Goal: Navigation & Orientation: Find specific page/section

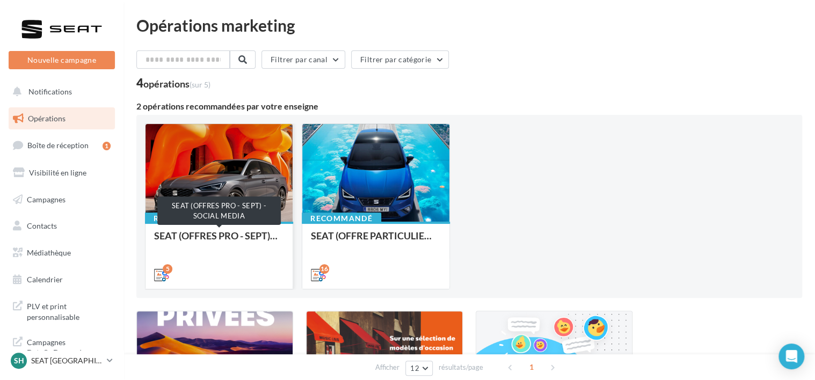
click at [262, 230] on div "SEAT (OFFRES PRO - SEPT) - SOCIAL MEDIA" at bounding box center [219, 240] width 130 height 21
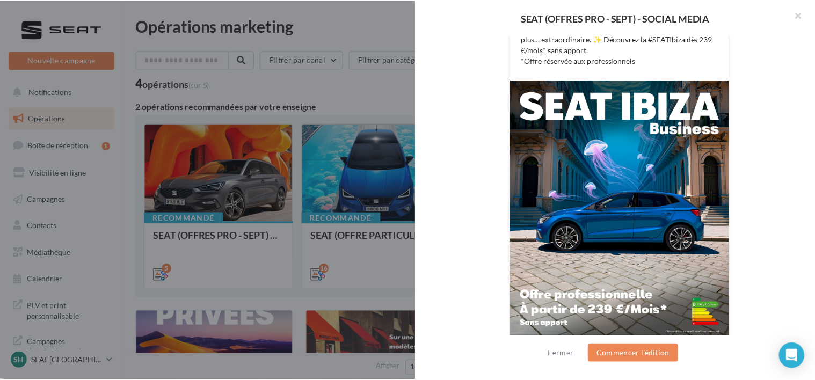
scroll to position [281, 0]
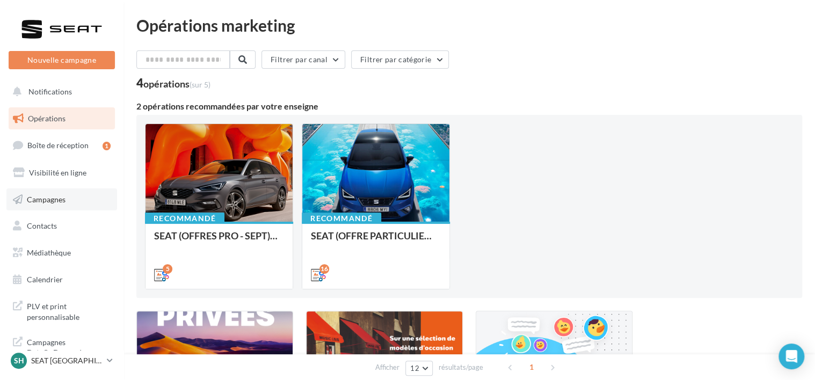
scroll to position [2, 0]
click at [79, 276] on link "Calendrier" at bounding box center [61, 277] width 111 height 23
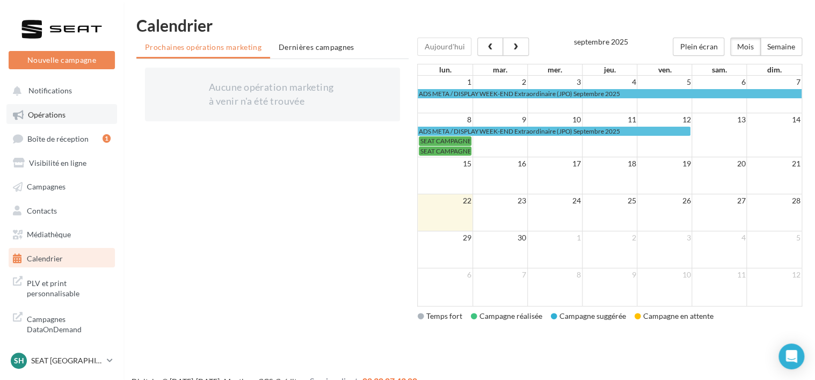
click at [75, 107] on link "Opérations" at bounding box center [61, 113] width 111 height 19
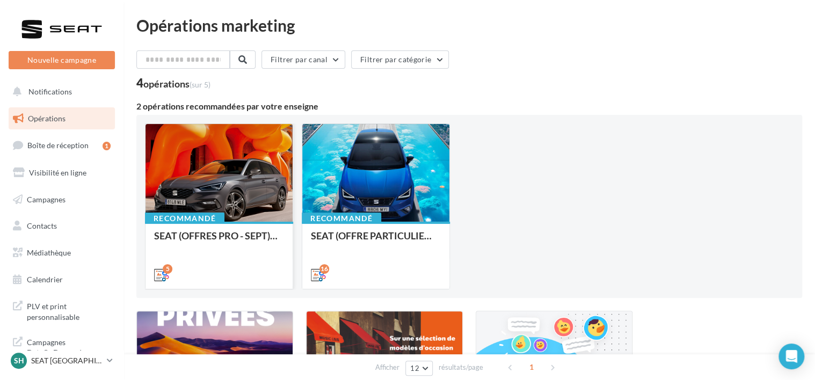
click at [232, 225] on div "Recommandé SEAT (OFFRES PRO - SEPT) - SOCIAL MEDIA" at bounding box center [218, 255] width 147 height 66
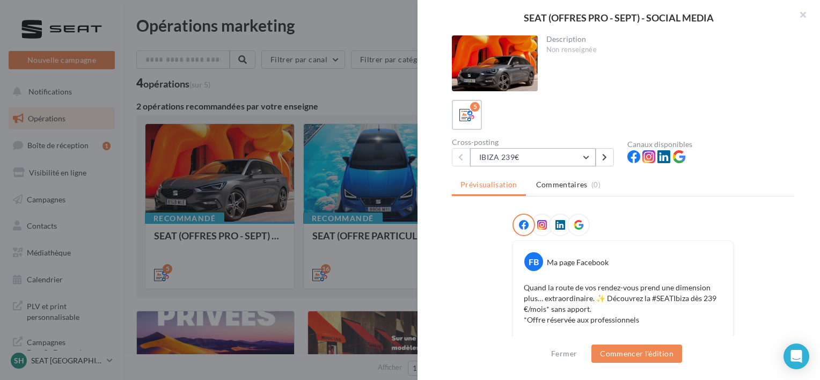
click at [493, 155] on button "IBIZA 239€" at bounding box center [533, 157] width 126 height 18
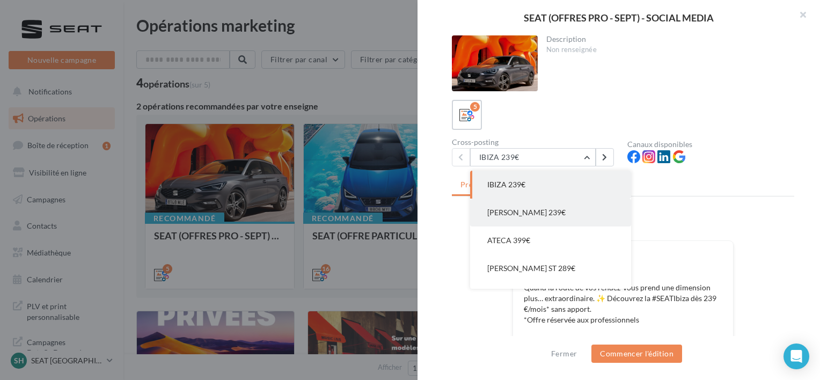
click at [502, 212] on span "ARONA 239€" at bounding box center [526, 212] width 78 height 9
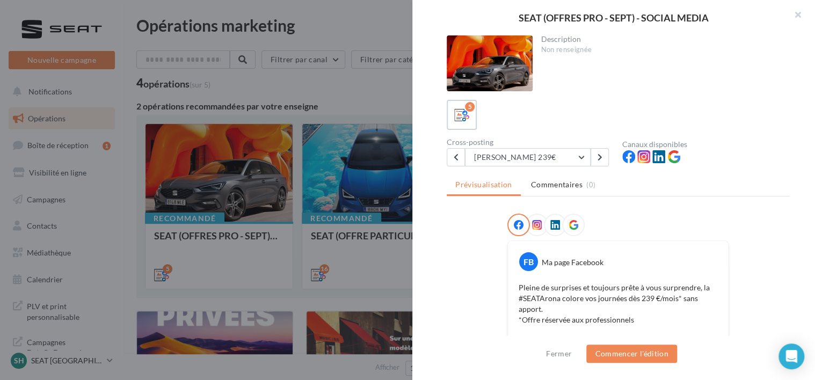
click at [355, 109] on div at bounding box center [407, 190] width 815 height 380
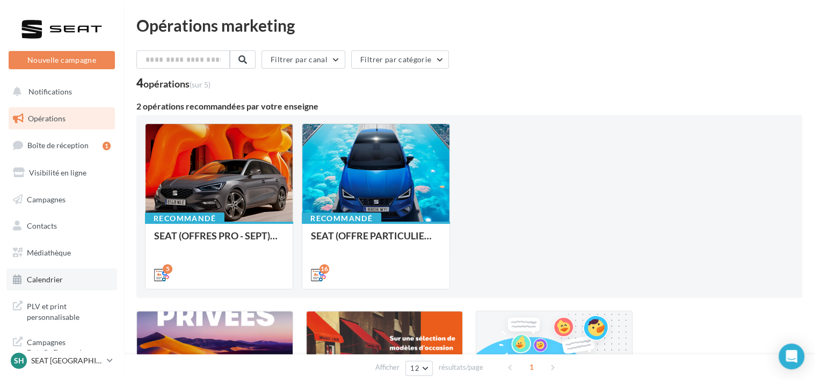
click at [67, 268] on link "Calendrier" at bounding box center [61, 279] width 111 height 23
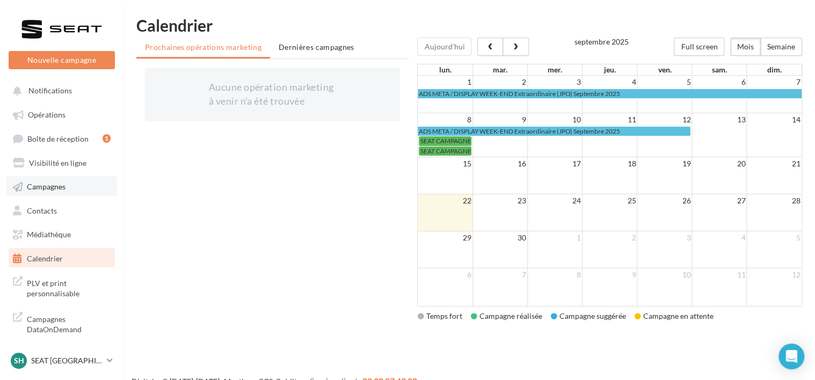
click at [76, 191] on link "Campagnes" at bounding box center [61, 185] width 111 height 19
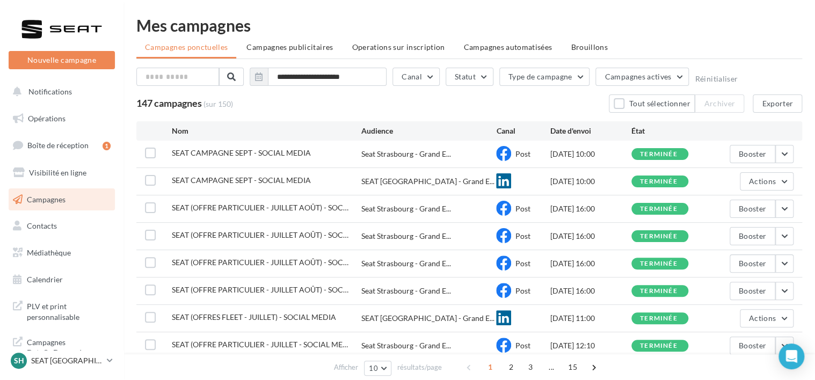
click at [185, 157] on span "SEAT CAMPAGNE SEPT - SOCIAL MEDIA" at bounding box center [241, 152] width 139 height 9
click at [194, 151] on span "SEAT CAMPAGNE SEPT - SOCIAL MEDIA" at bounding box center [241, 152] width 139 height 9
click at [78, 114] on link "Opérations" at bounding box center [61, 118] width 111 height 23
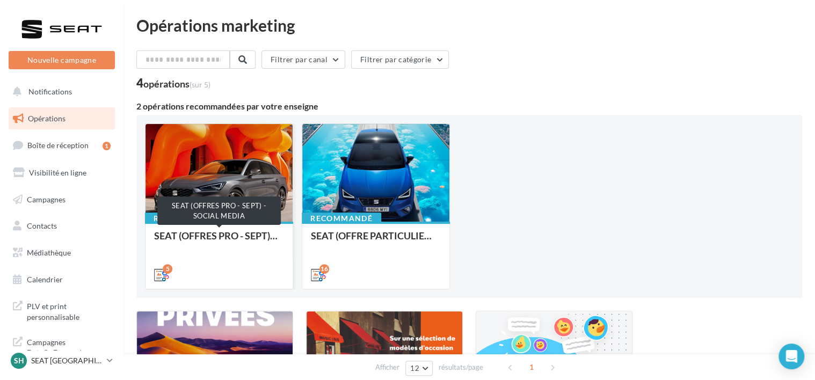
click at [195, 240] on div "SEAT (OFFRES PRO - SEPT) - SOCIAL MEDIA" at bounding box center [219, 240] width 130 height 21
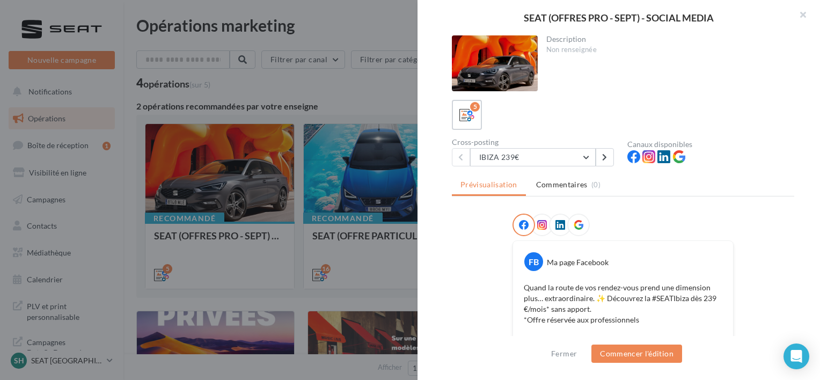
click at [326, 97] on div at bounding box center [410, 190] width 820 height 380
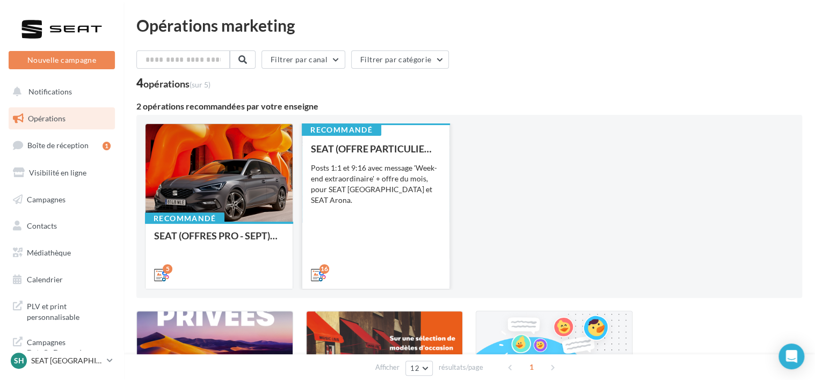
click at [372, 149] on div "SEAT (OFFRE PARTICULIER - SEPT) - SOCIAL MEDIA" at bounding box center [376, 148] width 130 height 11
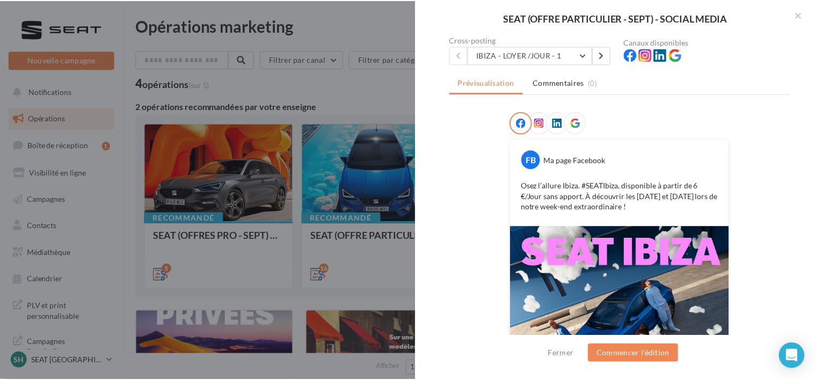
scroll to position [216, 0]
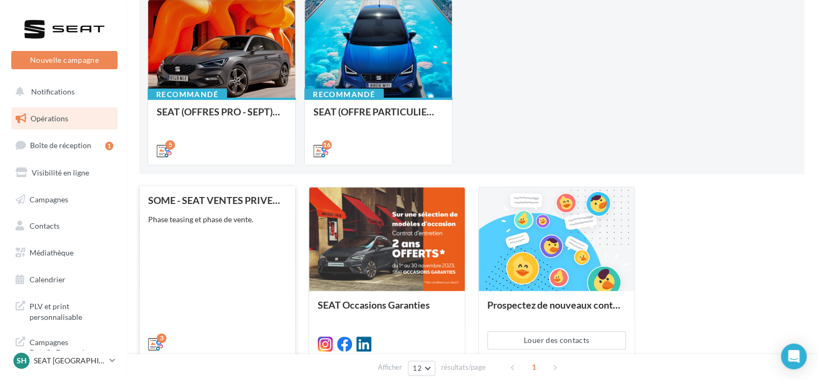
scroll to position [0, 0]
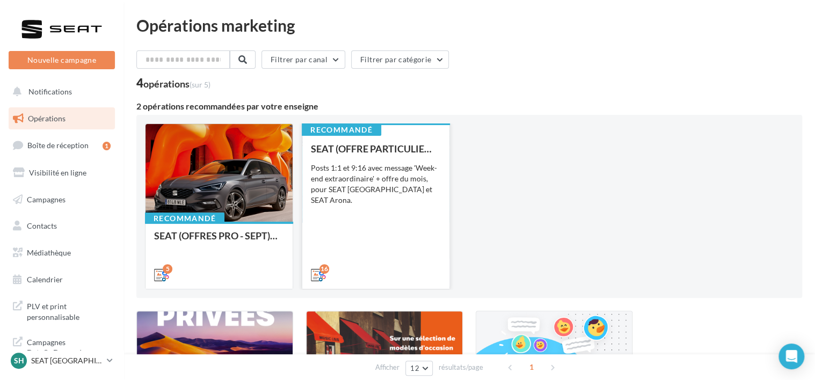
click at [333, 229] on div "SEAT (OFFRE PARTICULIER - SEPT) - SOCIAL MEDIA Posts 1:1 et 9:16 avec message '…" at bounding box center [376, 211] width 130 height 136
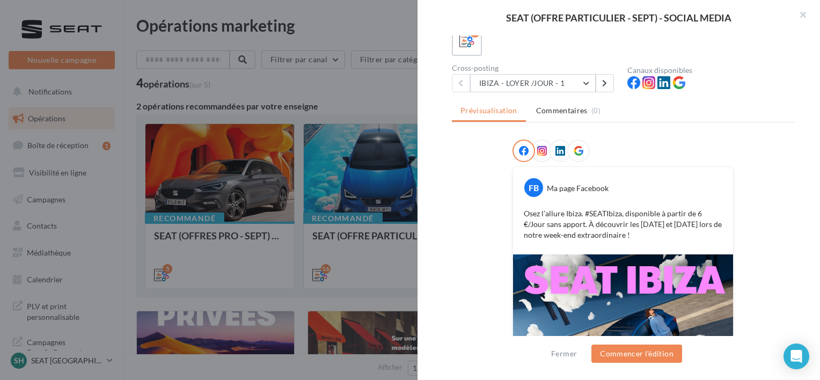
scroll to position [216, 0]
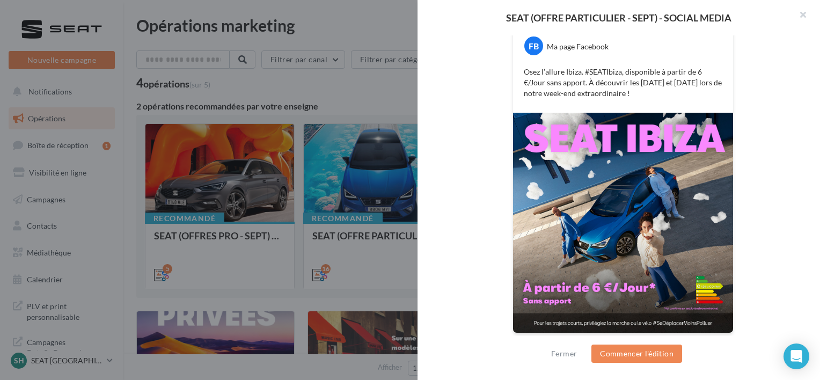
click at [317, 98] on div at bounding box center [410, 190] width 820 height 380
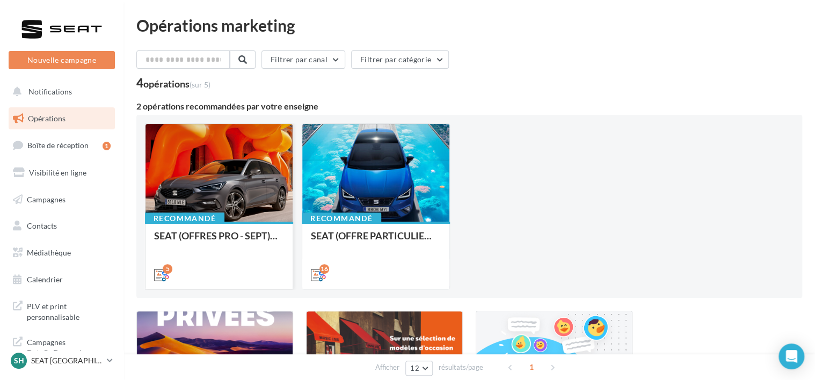
click at [259, 225] on div "Recommandé SEAT (OFFRES PRO - SEPT) - SOCIAL MEDIA" at bounding box center [218, 255] width 147 height 66
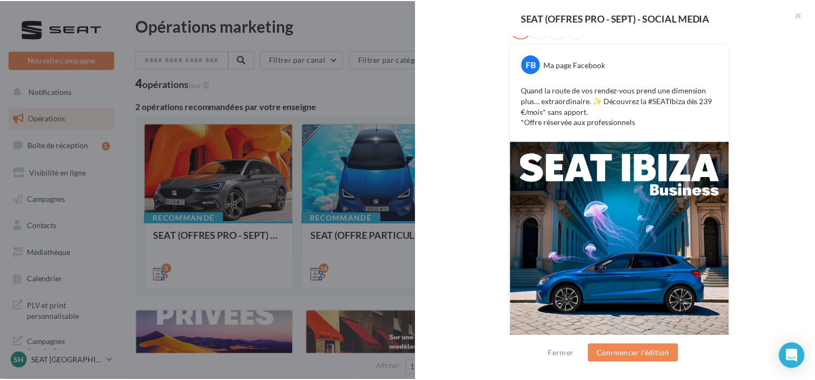
scroll to position [13, 0]
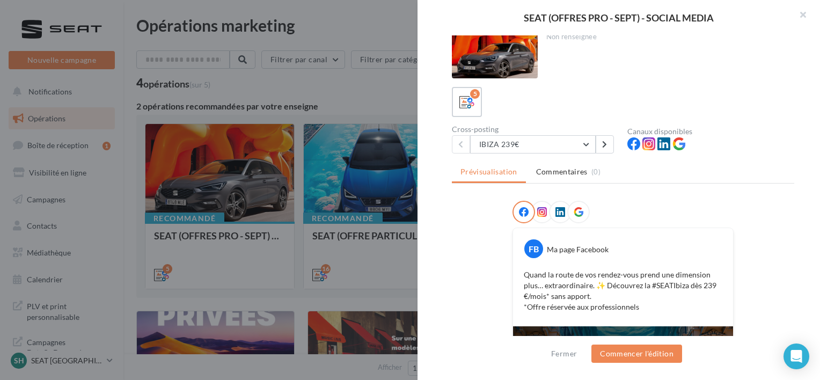
drag, startPoint x: 343, startPoint y: 109, endPoint x: 321, endPoint y: 119, distance: 23.8
click at [342, 110] on div at bounding box center [410, 190] width 820 height 380
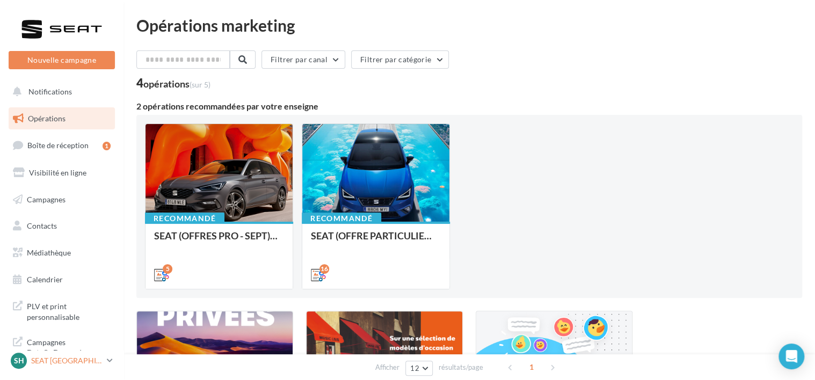
click at [36, 366] on div "SH SEAT HOENHEIM SEAT-HOENHEIM2" at bounding box center [57, 361] width 92 height 16
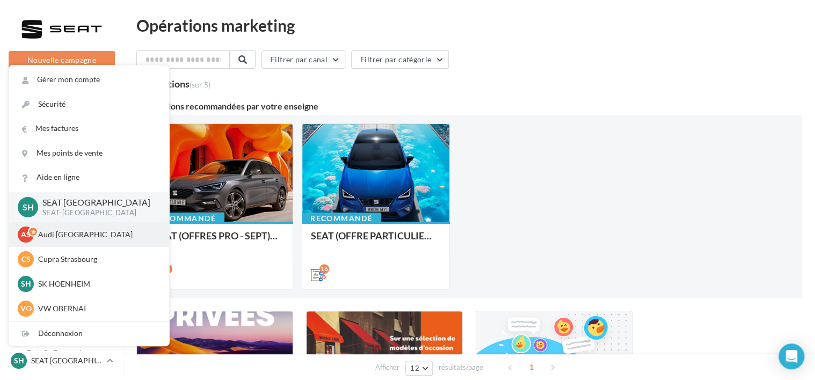
click at [75, 234] on p "Audi STRASBOURG" at bounding box center [97, 234] width 118 height 11
